Goal: Task Accomplishment & Management: Manage account settings

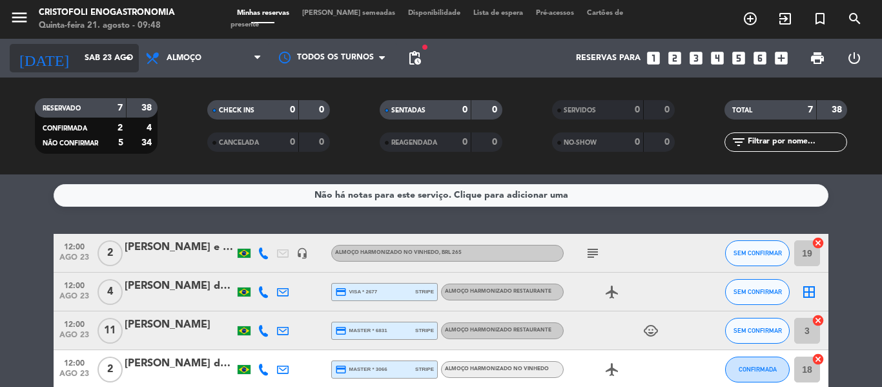
click at [126, 57] on icon "arrow_drop_down" at bounding box center [127, 57] width 15 height 15
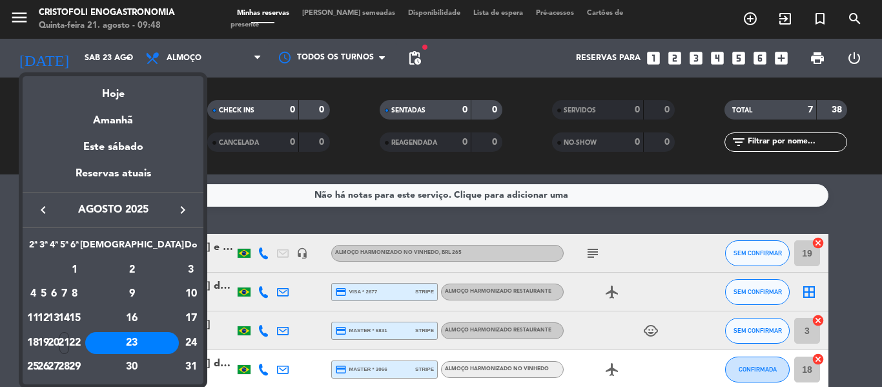
click at [179, 208] on icon "keyboard_arrow_right" at bounding box center [182, 209] width 15 height 15
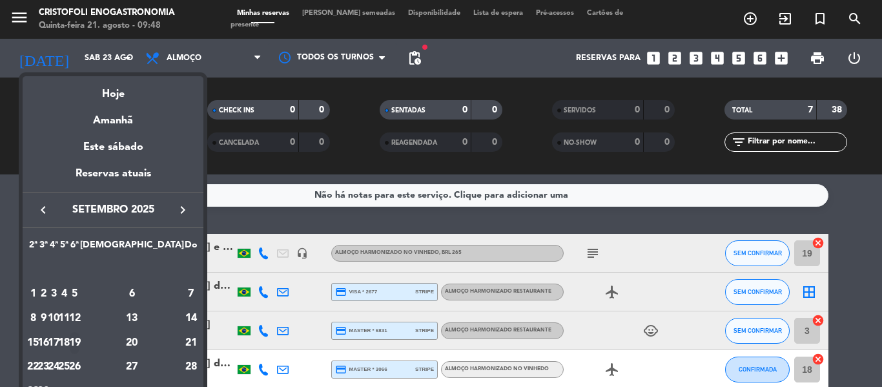
click at [79, 339] on div "19" at bounding box center [75, 343] width 10 height 22
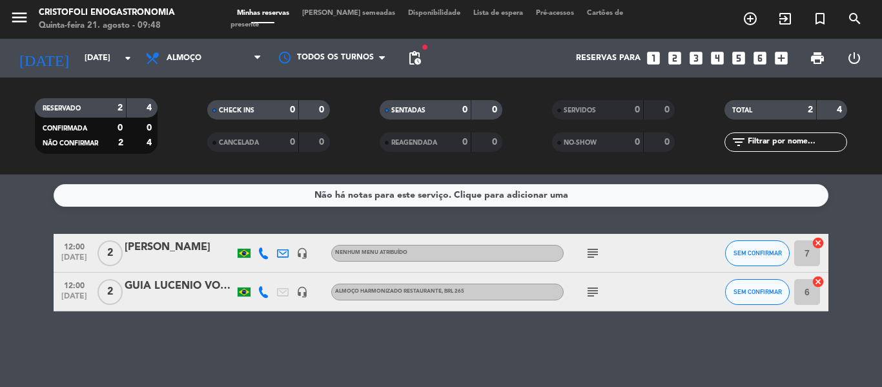
click at [159, 285] on div "GUIA LUCENIO VOLPATO - cliente [PERSON_NAME] e [PERSON_NAME]" at bounding box center [180, 286] width 110 height 17
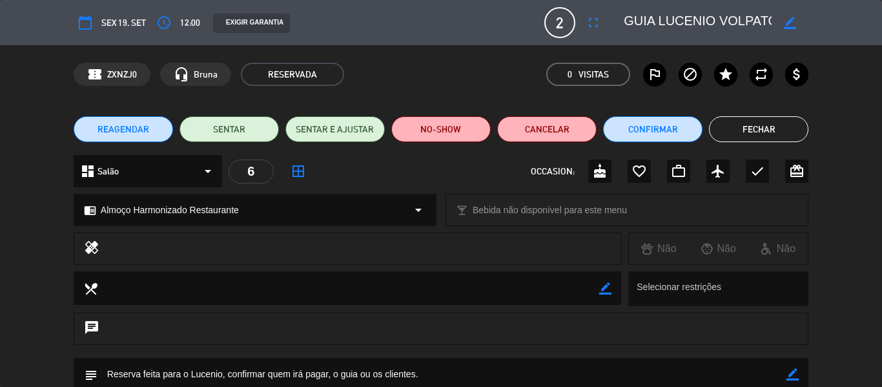
click at [745, 121] on button "Fechar" at bounding box center [758, 129] width 99 height 26
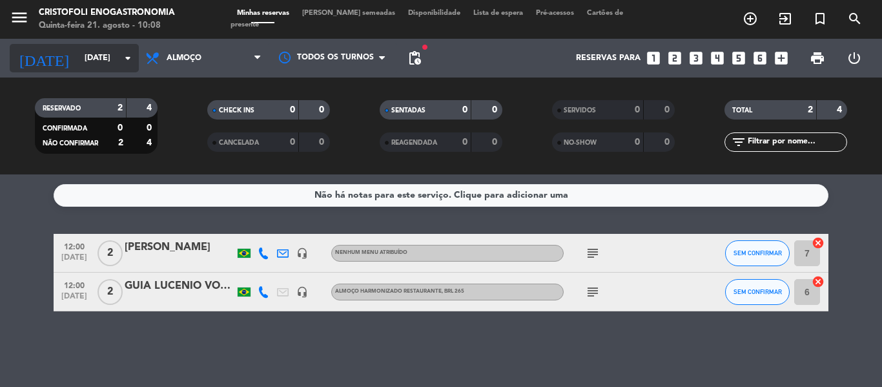
click at [132, 61] on icon "arrow_drop_down" at bounding box center [127, 57] width 15 height 15
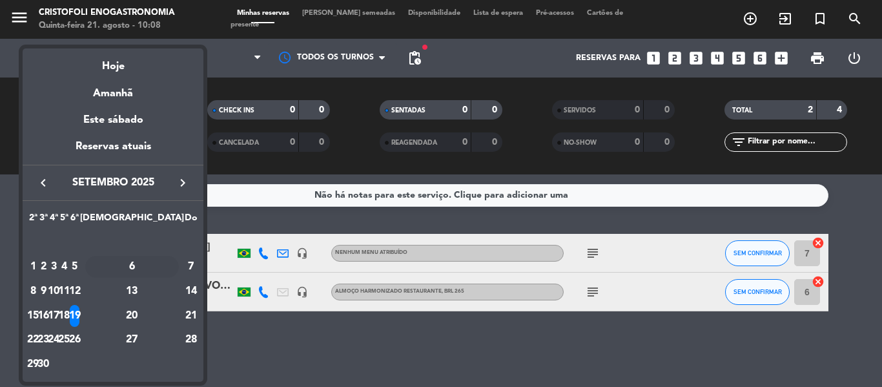
click at [165, 273] on div "6" at bounding box center [132, 267] width 94 height 22
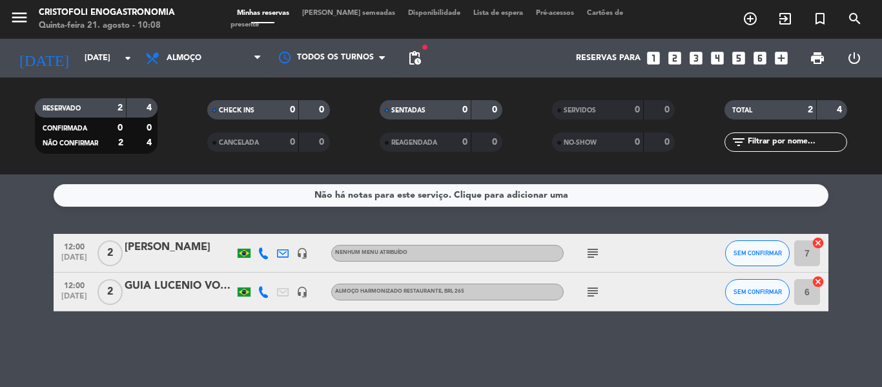
type input "Sáb 6 set"
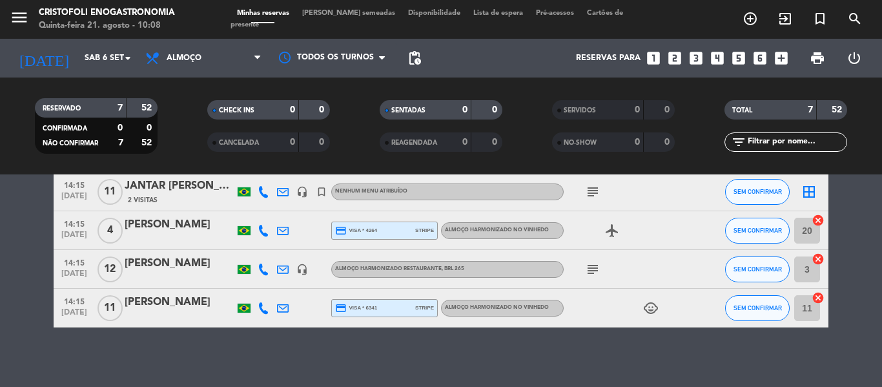
scroll to position [201, 0]
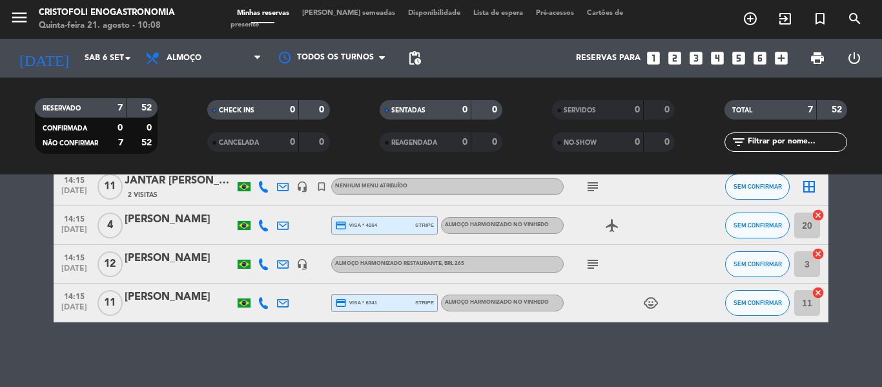
click at [169, 263] on div "[PERSON_NAME]" at bounding box center [180, 258] width 110 height 17
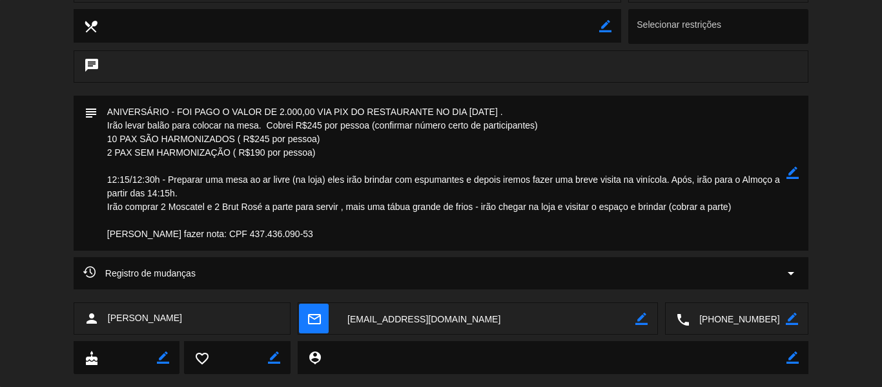
scroll to position [223, 0]
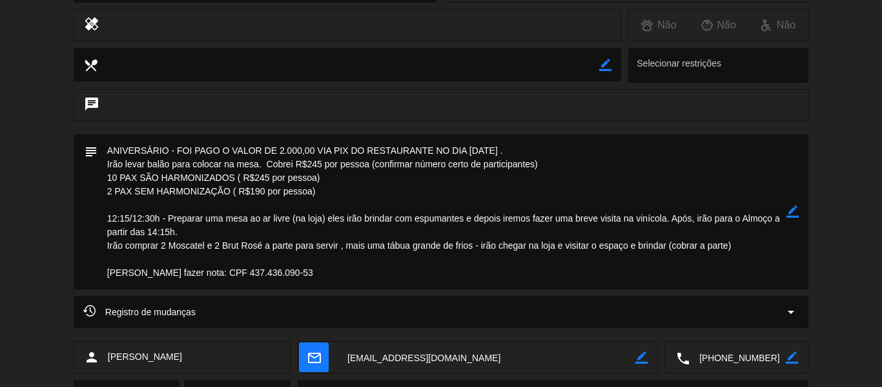
click at [750, 251] on textarea at bounding box center [441, 211] width 689 height 155
click at [744, 245] on textarea at bounding box center [441, 211] width 689 height 155
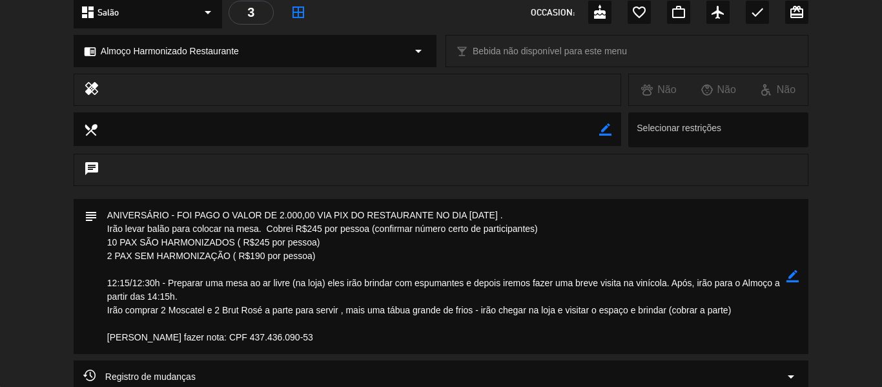
drag, startPoint x: 600, startPoint y: 127, endPoint x: 567, endPoint y: 126, distance: 33.6
click at [600, 126] on icon "border_color" at bounding box center [605, 129] width 12 height 12
paste textarea "Teria que ser só frango e massa."
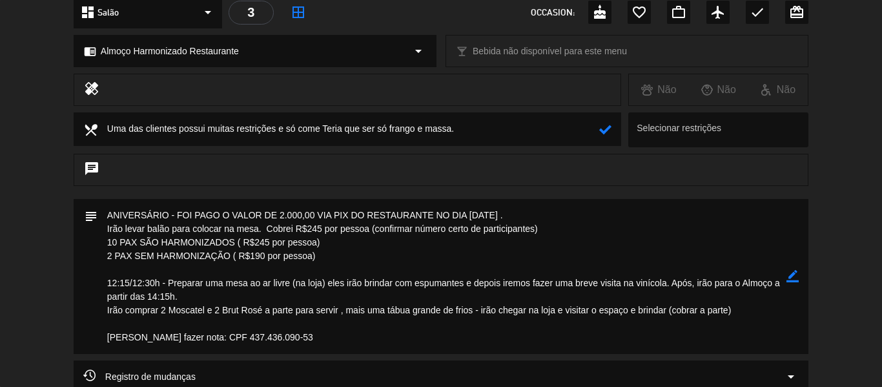
click at [390, 132] on textarea at bounding box center [347, 128] width 501 height 33
click at [391, 130] on textarea at bounding box center [347, 128] width 501 height 33
type textarea "Uma das clientes possui muitas restrições e só come frango e massa. Foi alinhad…"
click at [602, 127] on icon at bounding box center [605, 129] width 12 height 12
click at [167, 307] on textarea at bounding box center [441, 276] width 689 height 155
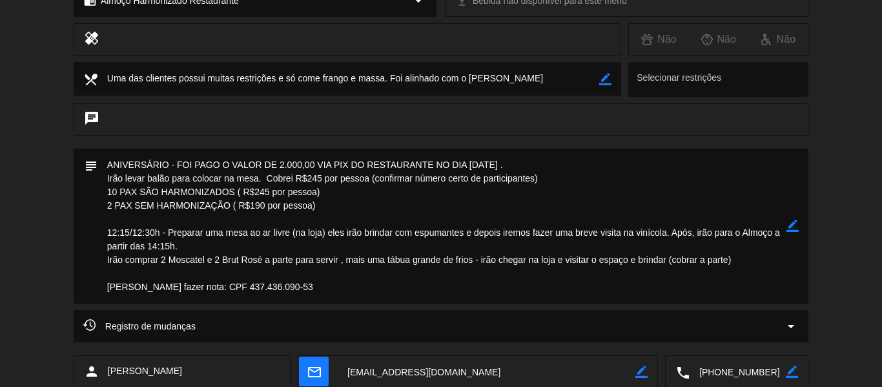
scroll to position [223, 0]
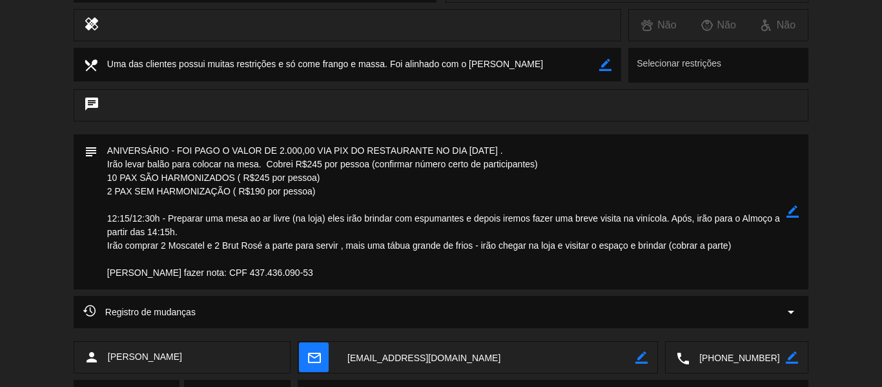
click at [795, 208] on icon "border_color" at bounding box center [792, 211] width 12 height 12
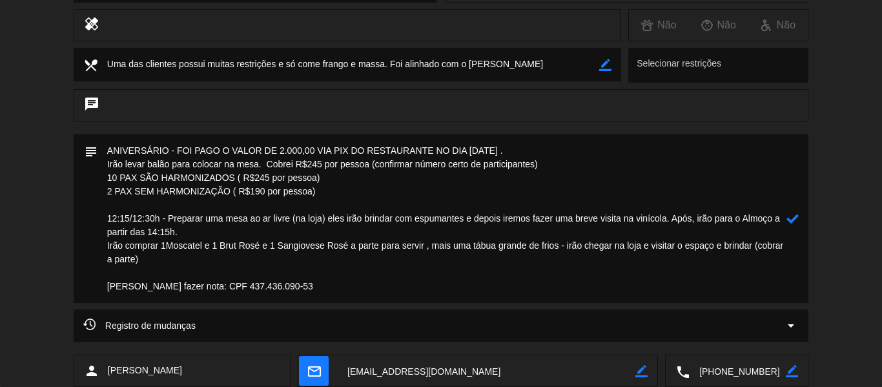
type textarea "ANIVERSÁRIO - FOI PAGO O VALOR DE 2.000,00 VIA PIX DO RESTAURANTE NO DIA [DATE]…"
click at [794, 222] on icon at bounding box center [792, 218] width 12 height 12
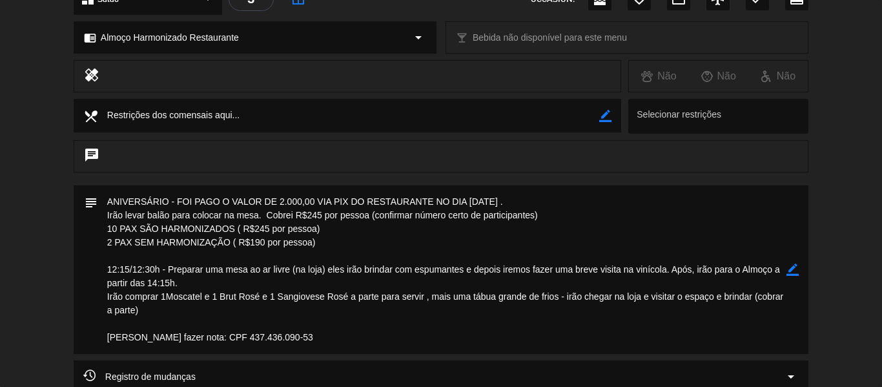
scroll to position [159, 0]
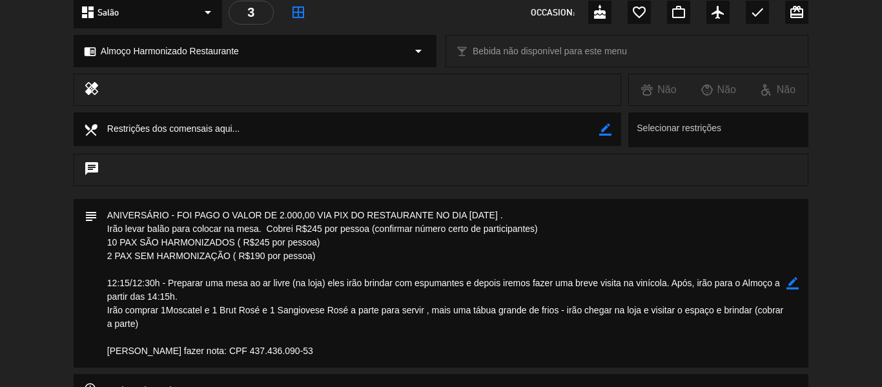
click at [322, 253] on textarea at bounding box center [441, 283] width 689 height 168
click at [795, 279] on icon "border_color" at bounding box center [792, 283] width 12 height 12
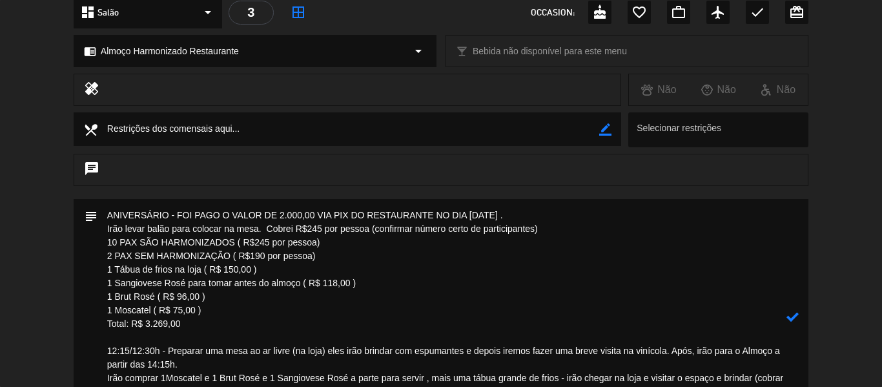
click at [542, 212] on textarea at bounding box center [441, 317] width 689 height 236
click at [798, 315] on icon at bounding box center [792, 316] width 12 height 12
click at [790, 316] on icon "border_color" at bounding box center [792, 316] width 12 height 12
click at [591, 217] on textarea at bounding box center [441, 317] width 689 height 236
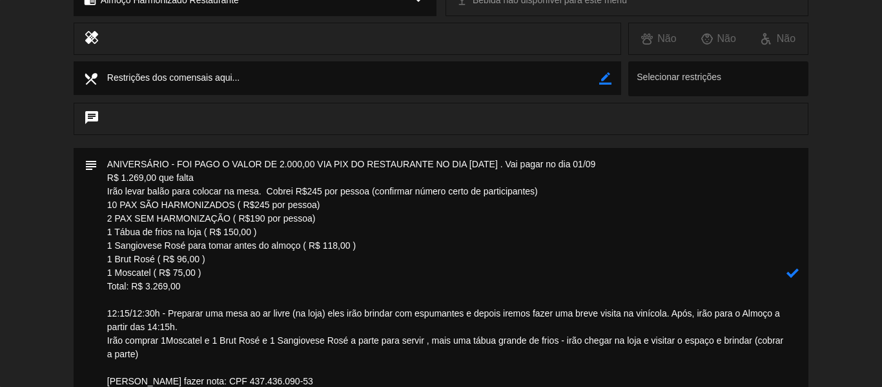
scroll to position [223, 0]
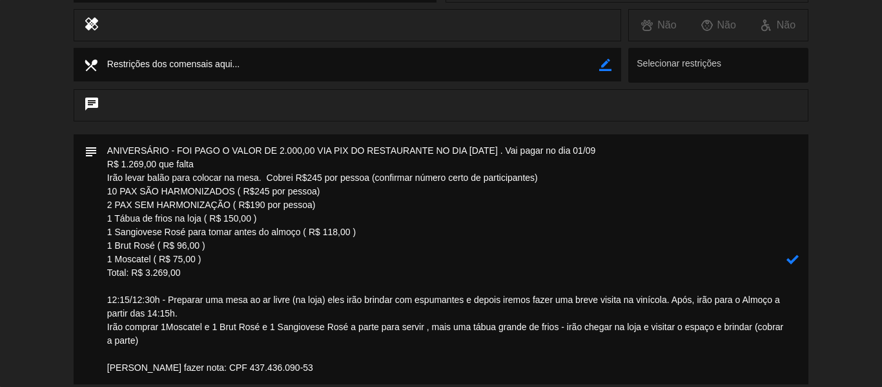
type textarea "ANIVERSÁRIO - FOI PAGO O VALOR DE 2.000,00 VIA PIX DO RESTAURANTE NO DIA [DATE]…"
click at [786, 261] on icon at bounding box center [792, 259] width 12 height 12
